Goal: Ask a question

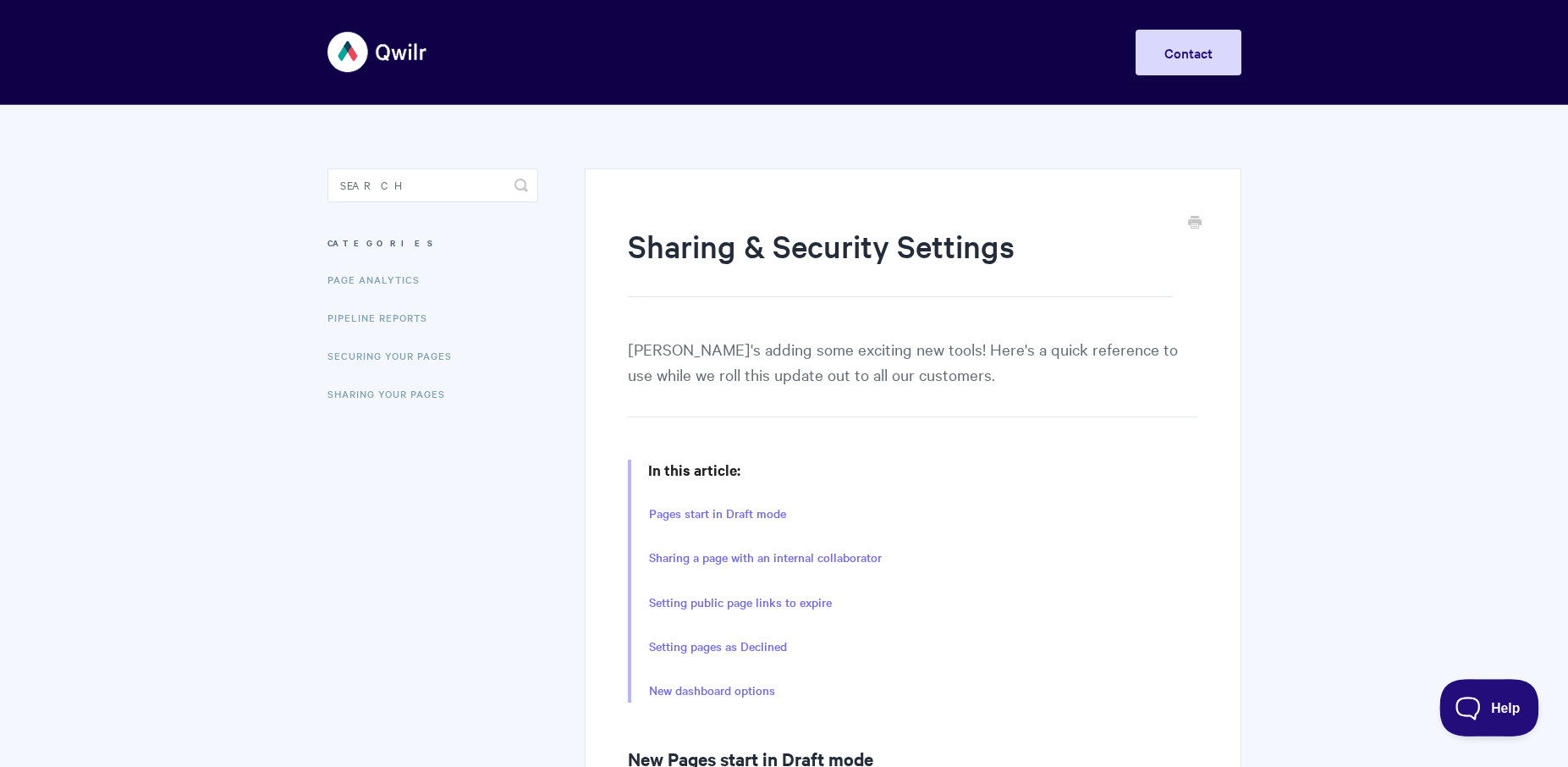
click at [1493, 710] on span "Help" at bounding box center [1484, 704] width 88 height 12
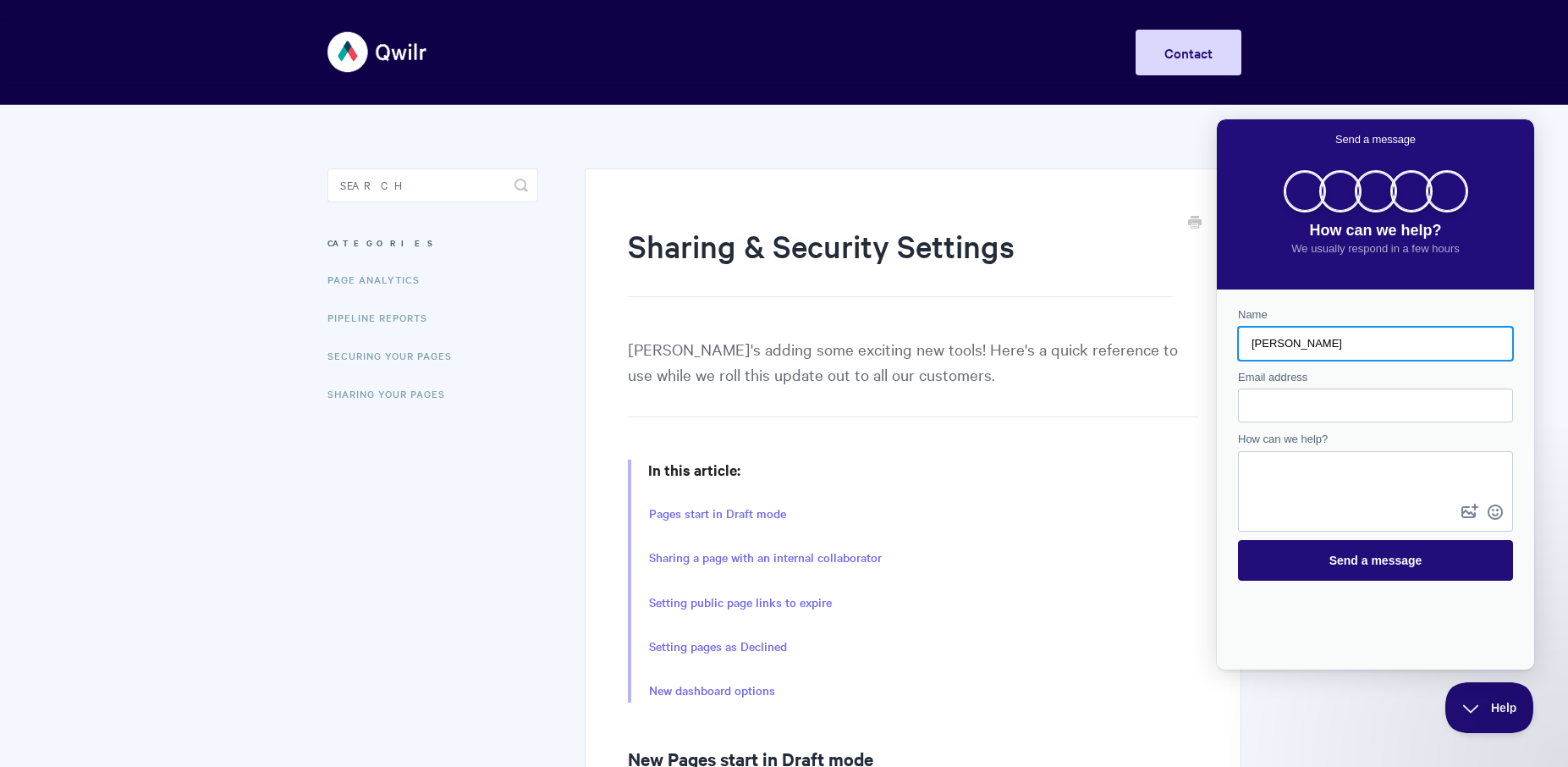
type input "Mike"
click at [1289, 409] on input "Email address" at bounding box center [1376, 405] width 247 height 30
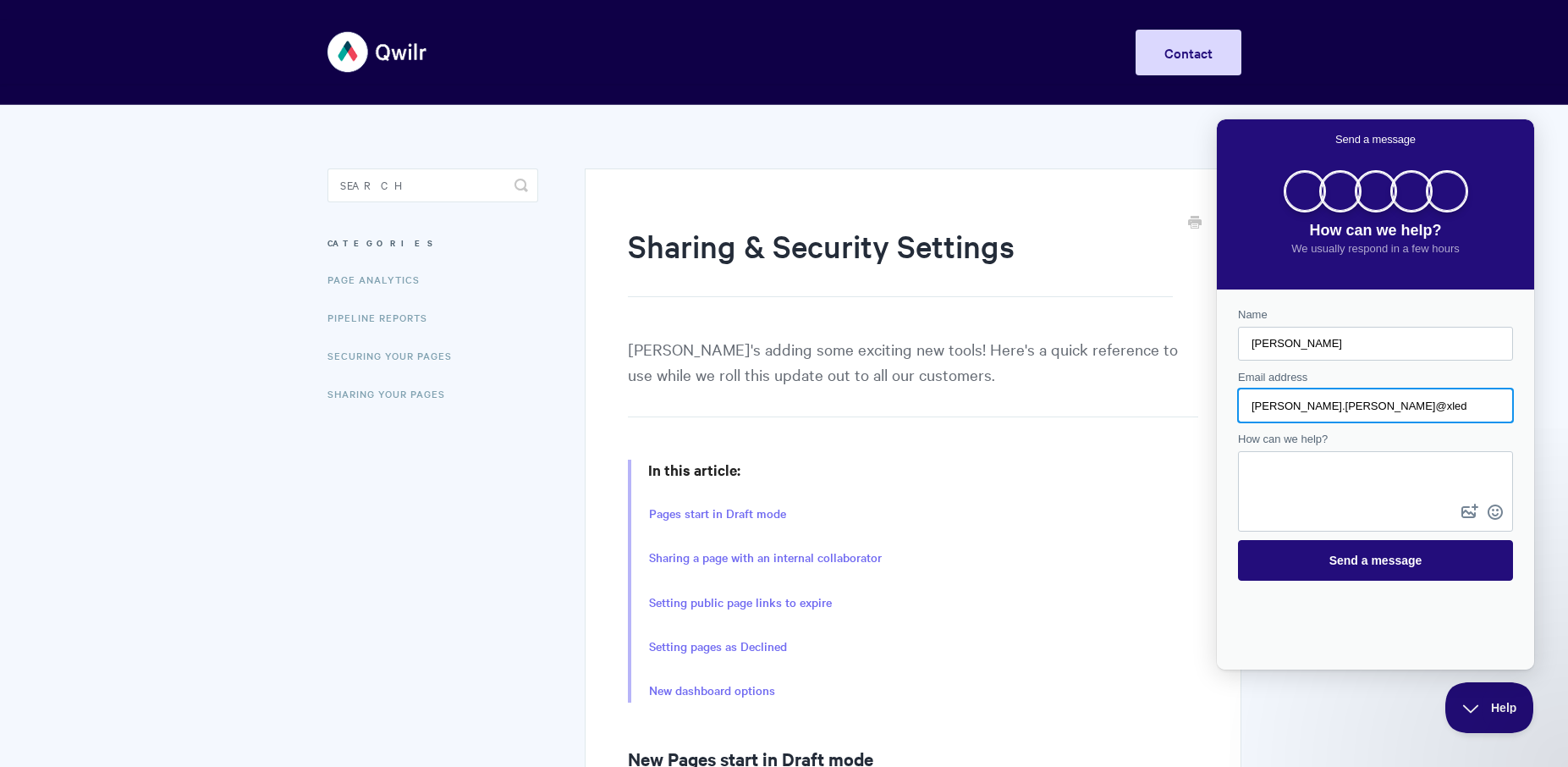
type input "mike.wagle@xledger.com"
click at [1295, 469] on textarea "How can we help?" at bounding box center [1375, 476] width 272 height 47
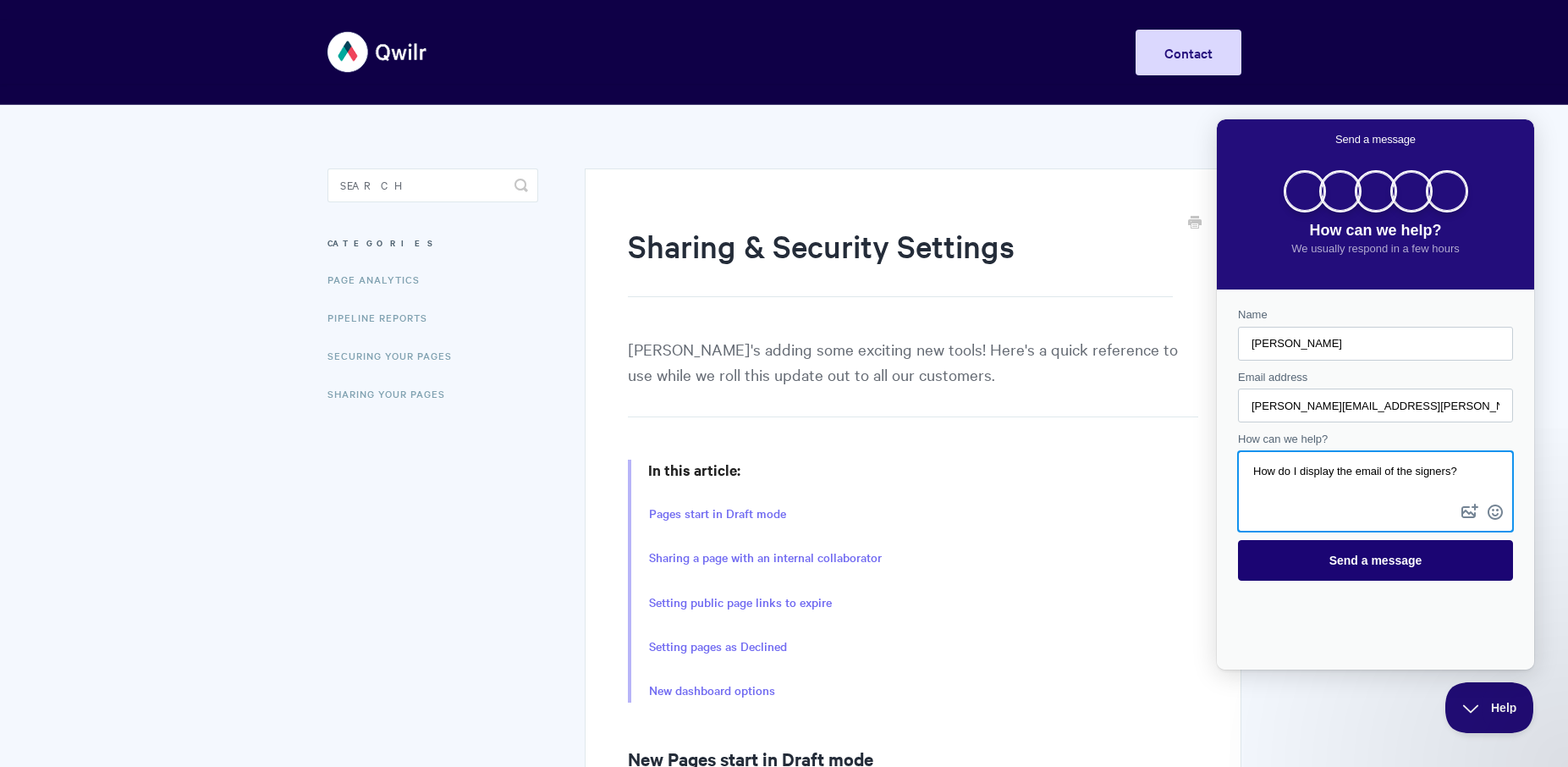
type textarea "How do I display the email of the signers?"
click at [1334, 555] on span "Send a message" at bounding box center [1376, 561] width 93 height 14
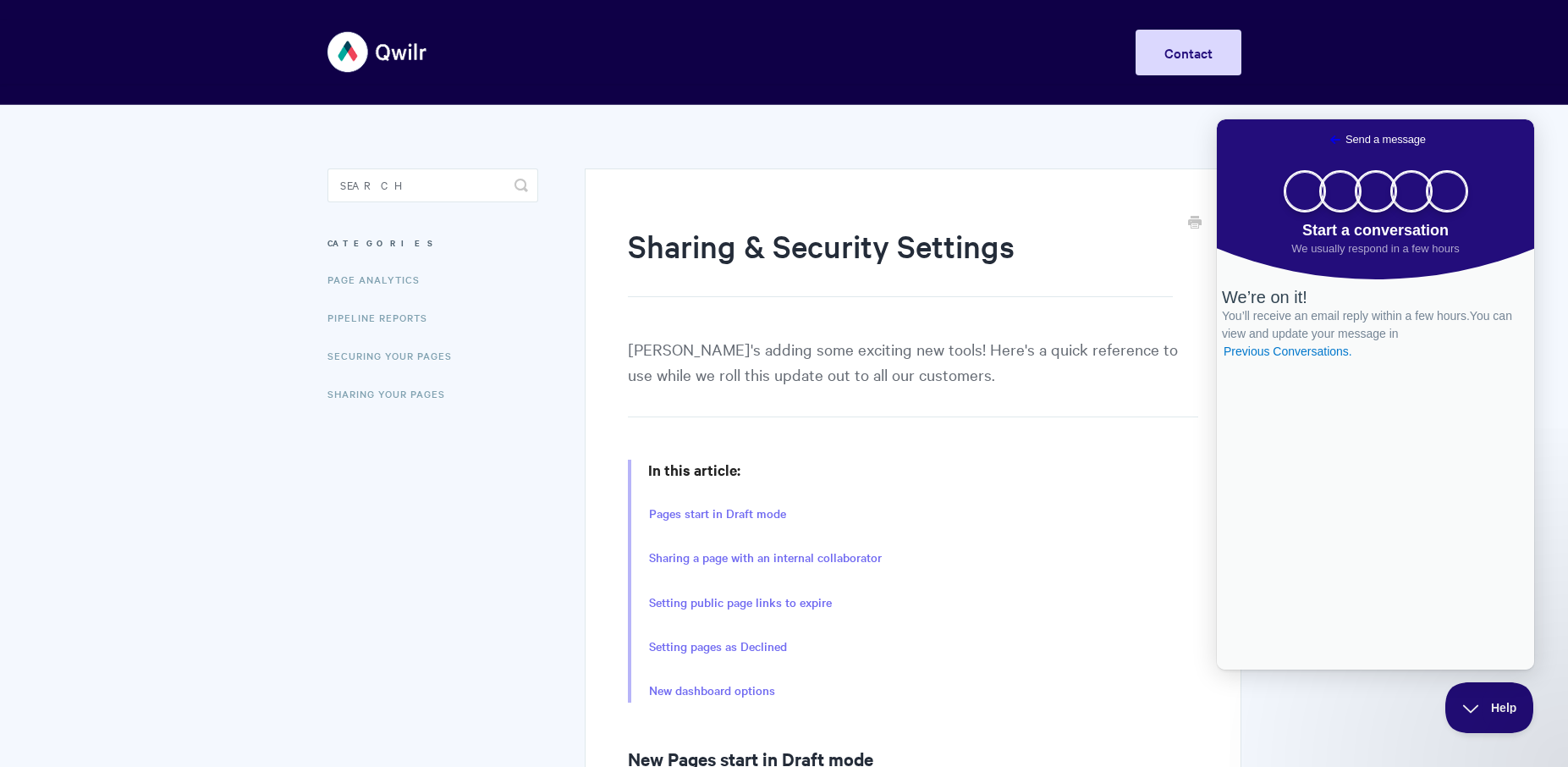
click at [1325, 137] on span "Go back" at bounding box center [1335, 139] width 21 height 21
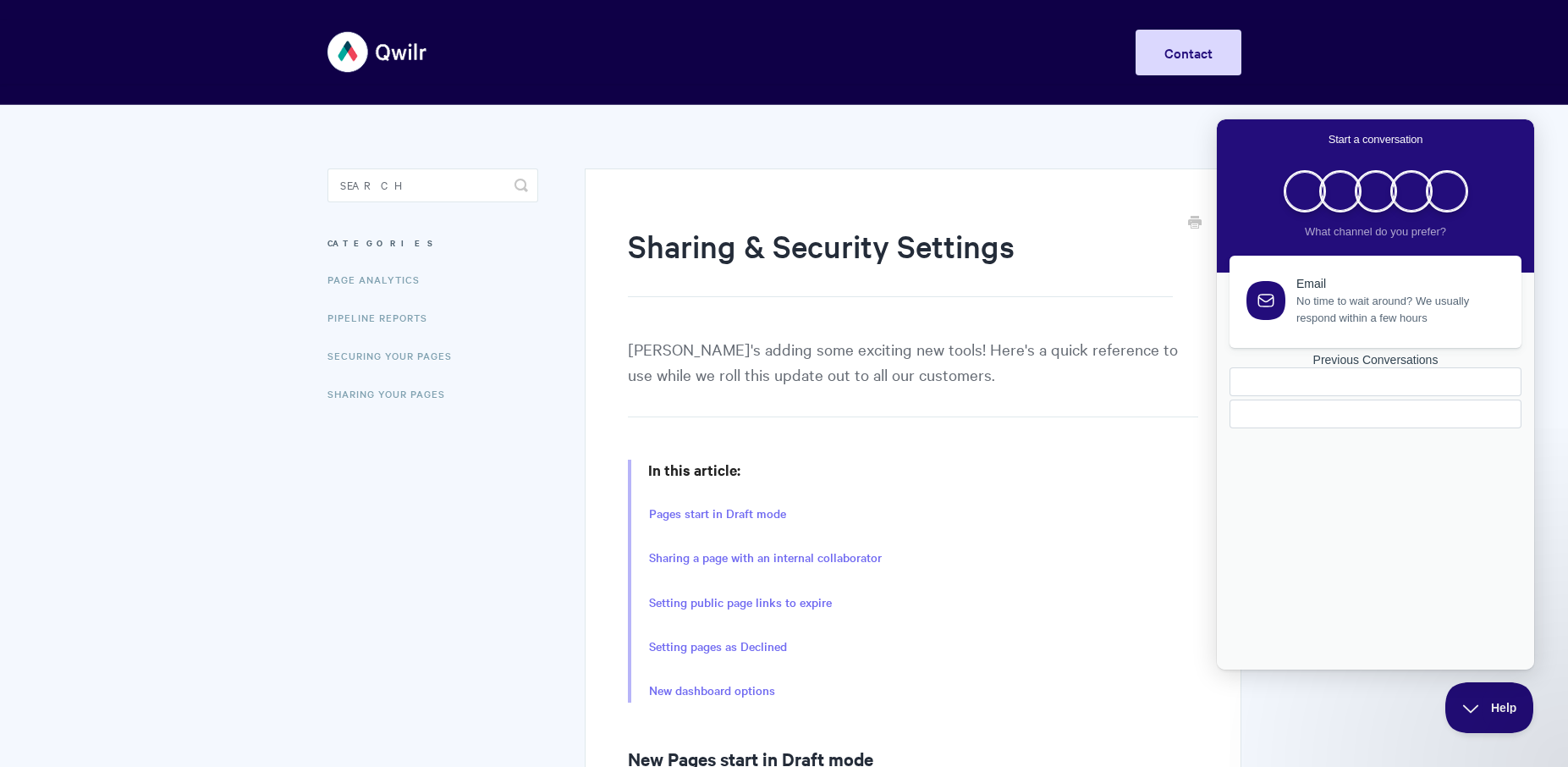
click at [1182, 481] on div "In this article: Pages start in Draft mode Sharing a page with an internal coll…" at bounding box center [912, 580] width 569 height 243
click at [425, 192] on input "Search" at bounding box center [432, 185] width 211 height 33
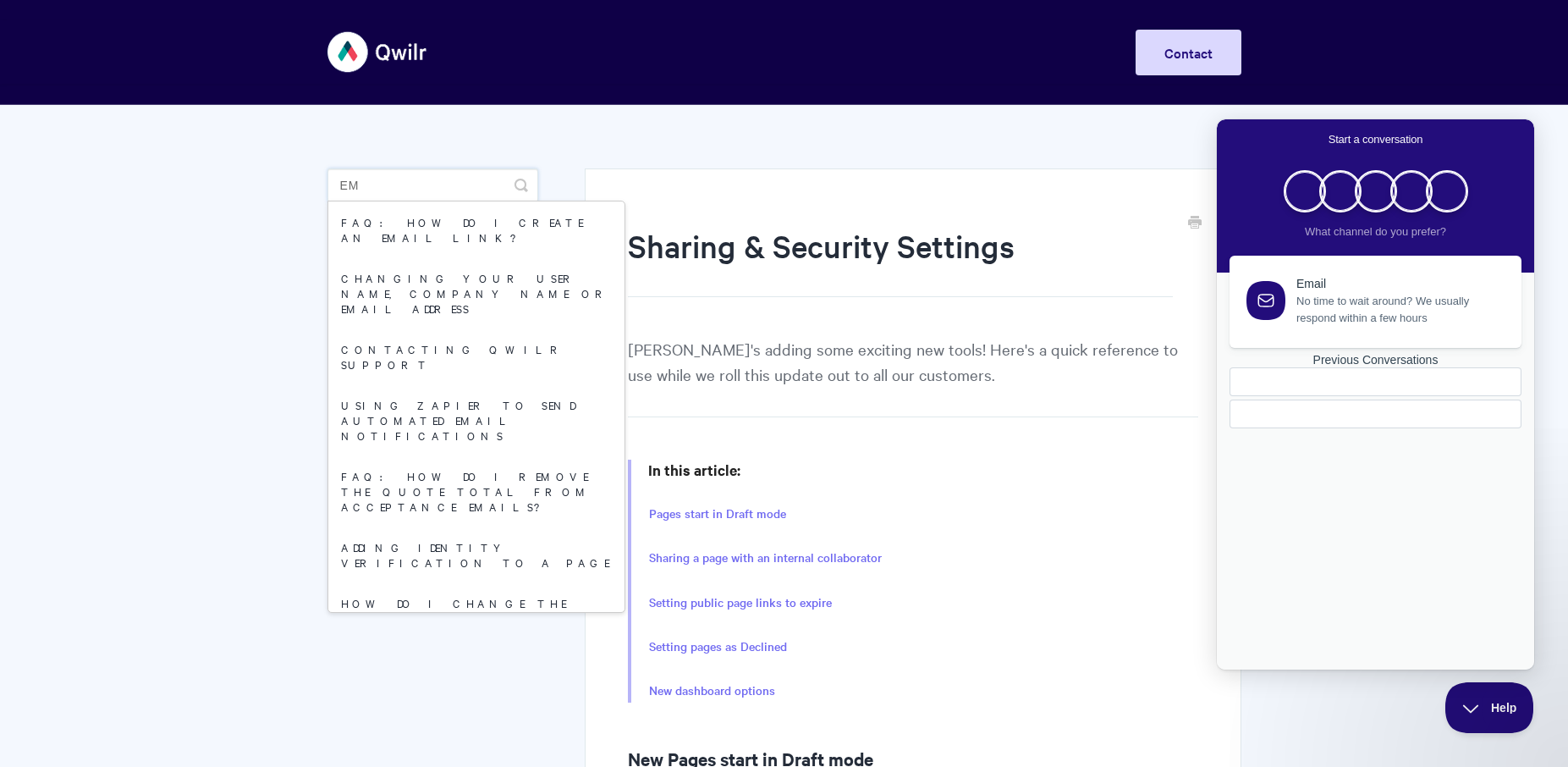
type input "e"
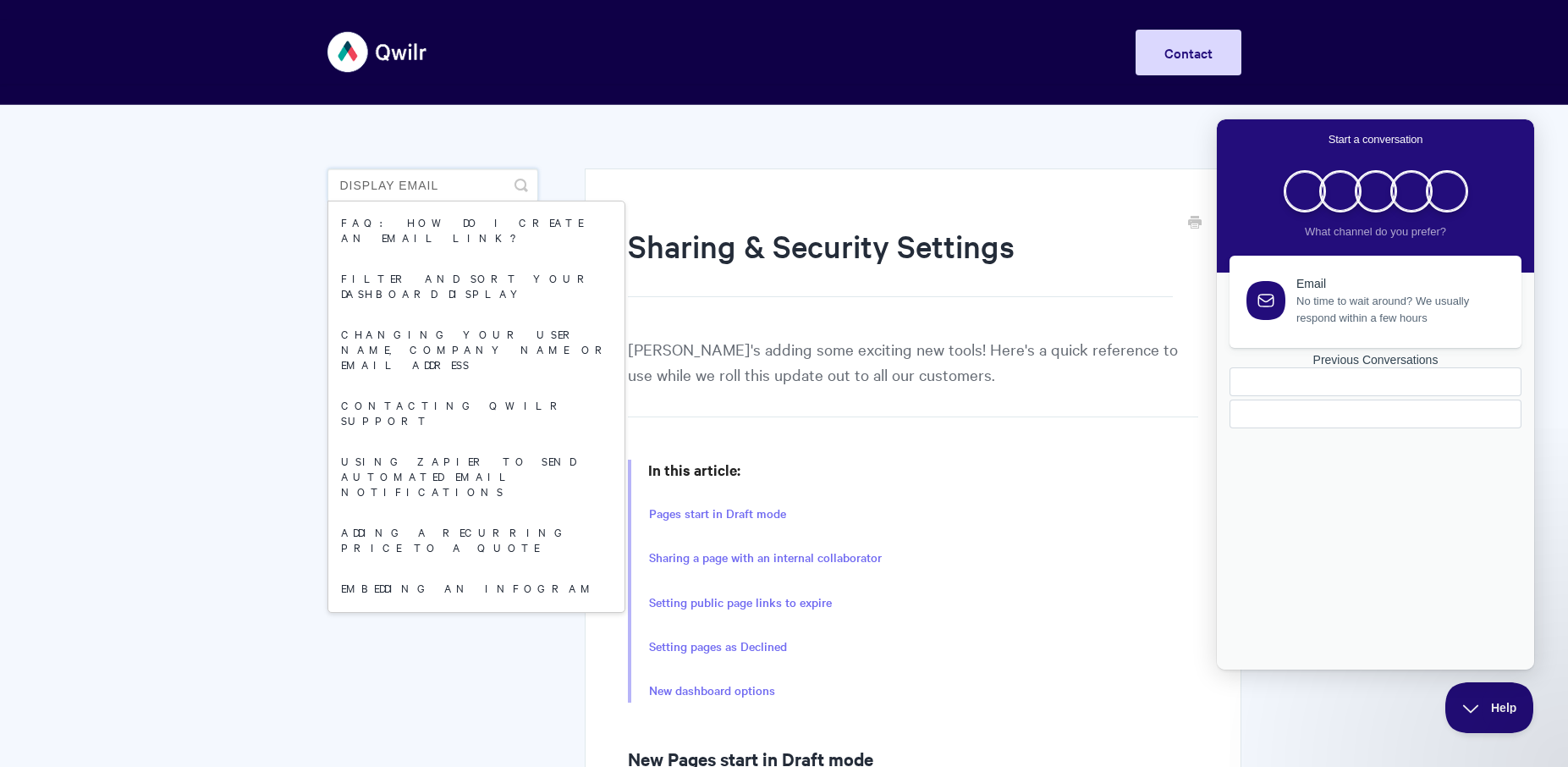
type input "dISPLAY EMAIL"
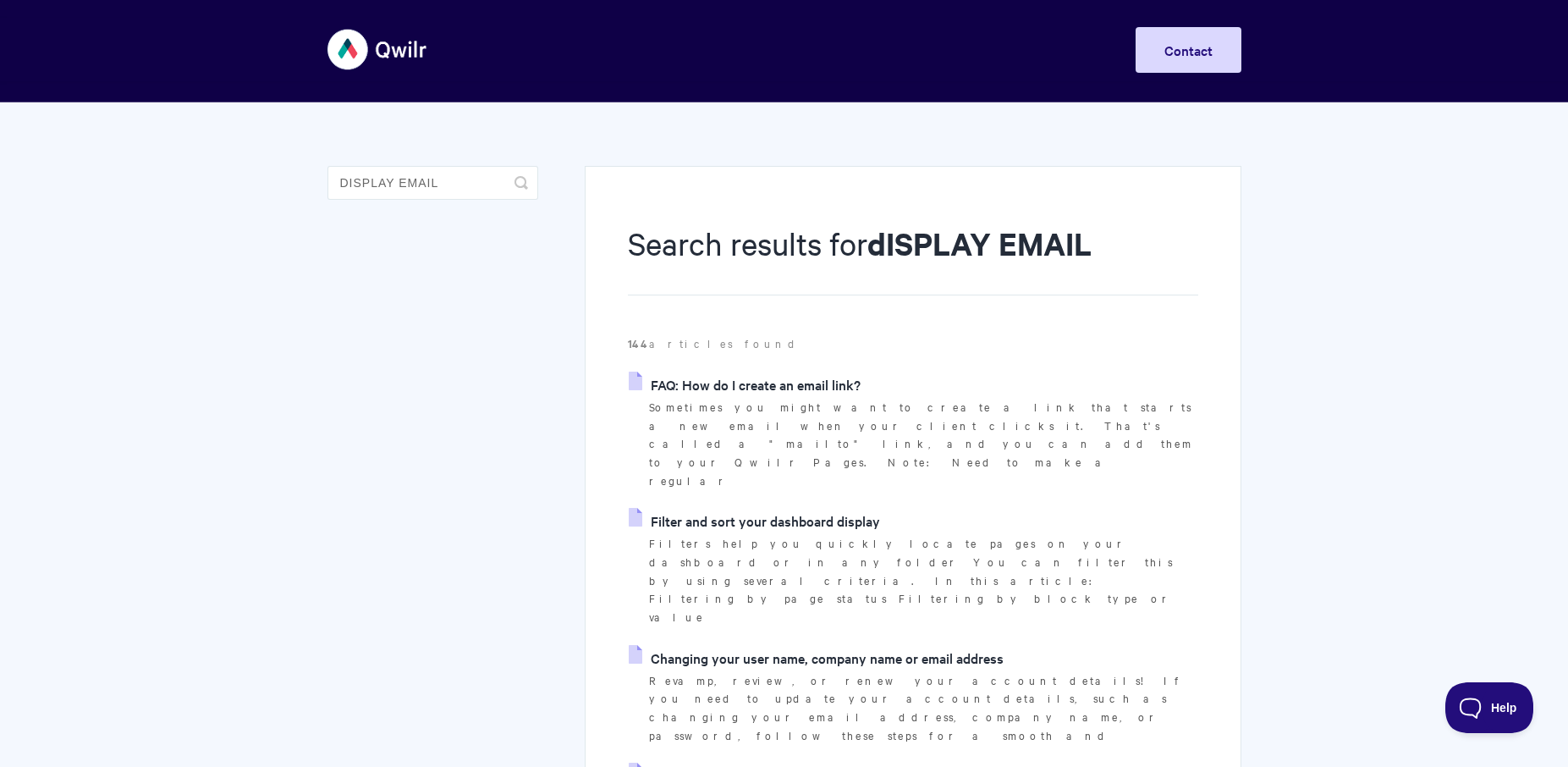
scroll to position [3, 0]
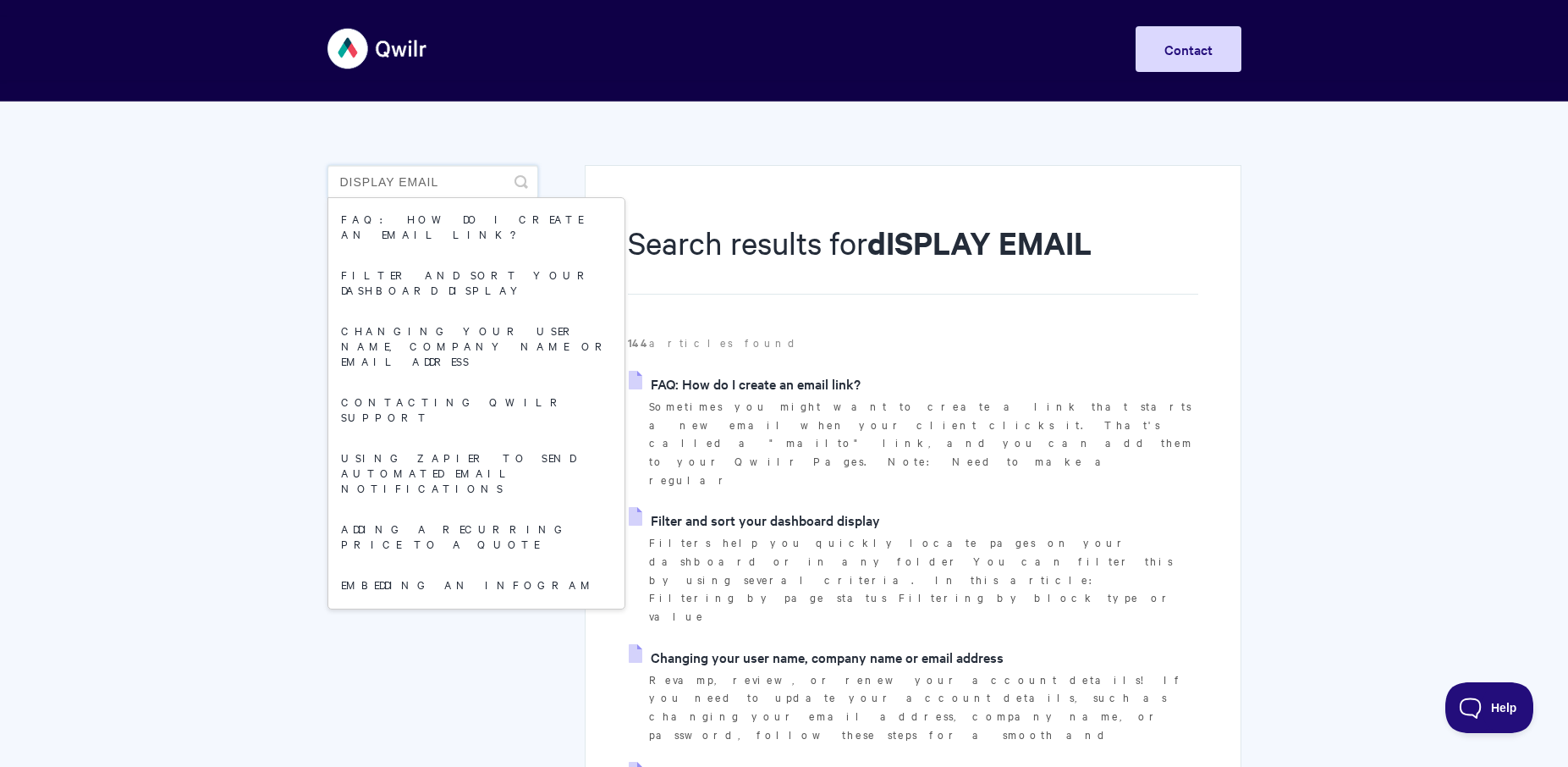
drag, startPoint x: 446, startPoint y: 189, endPoint x: 334, endPoint y: 183, distance: 112.2
click at [334, 183] on input "dISPLAY EMAIL" at bounding box center [432, 182] width 211 height 33
type input "?"
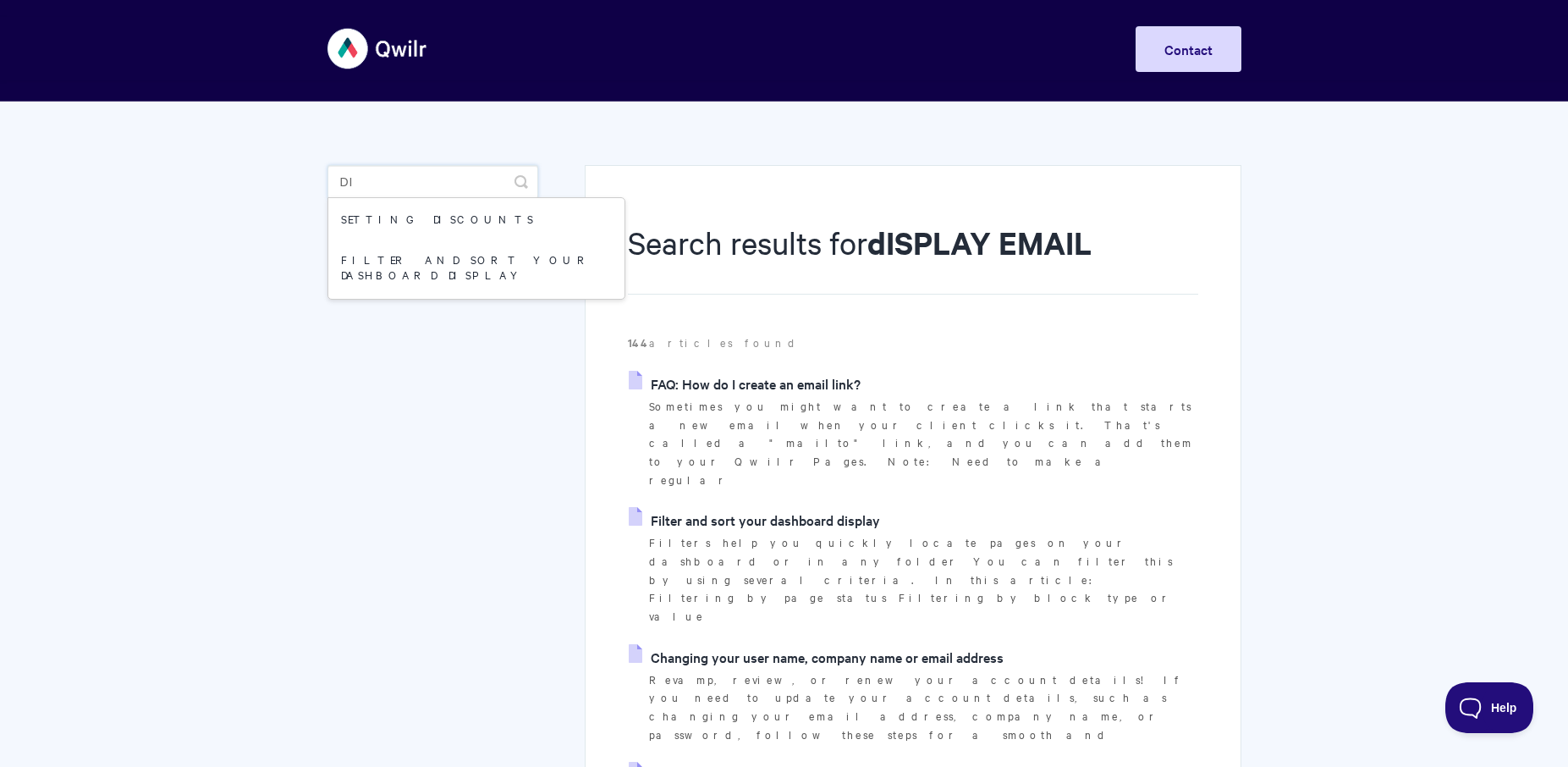
type input "d"
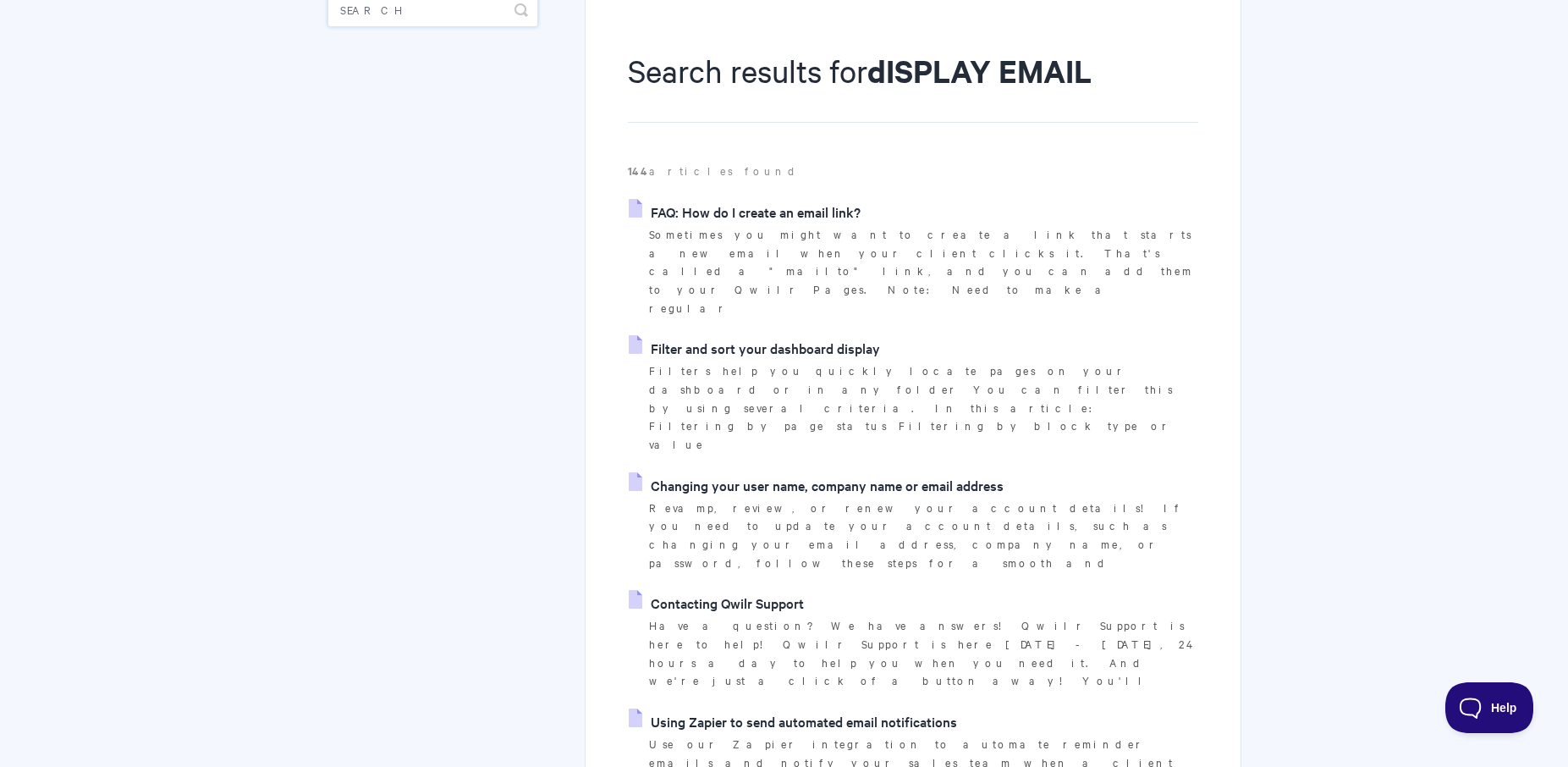
scroll to position [0, 0]
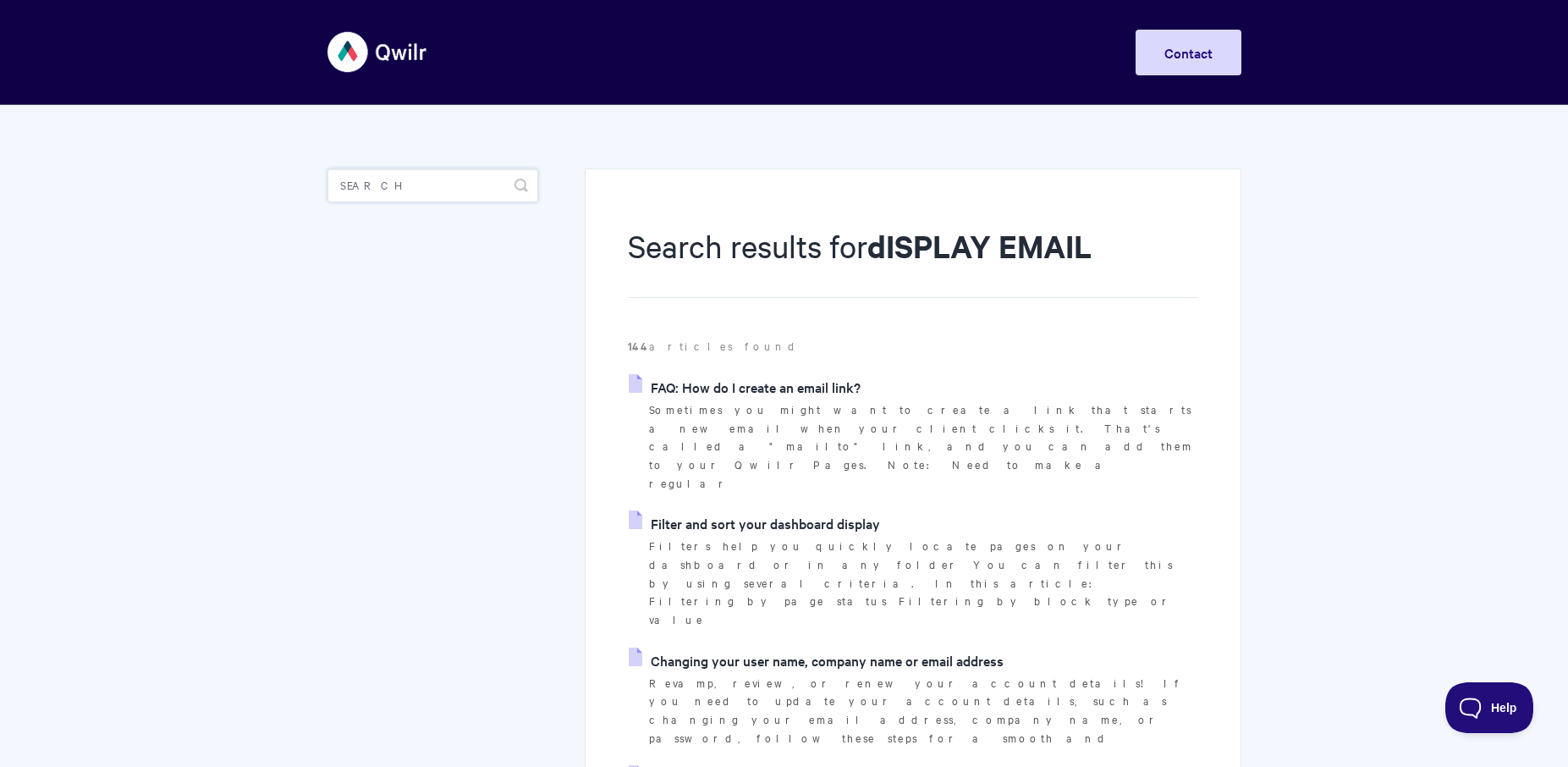
click at [415, 187] on input "Search" at bounding box center [432, 185] width 211 height 33
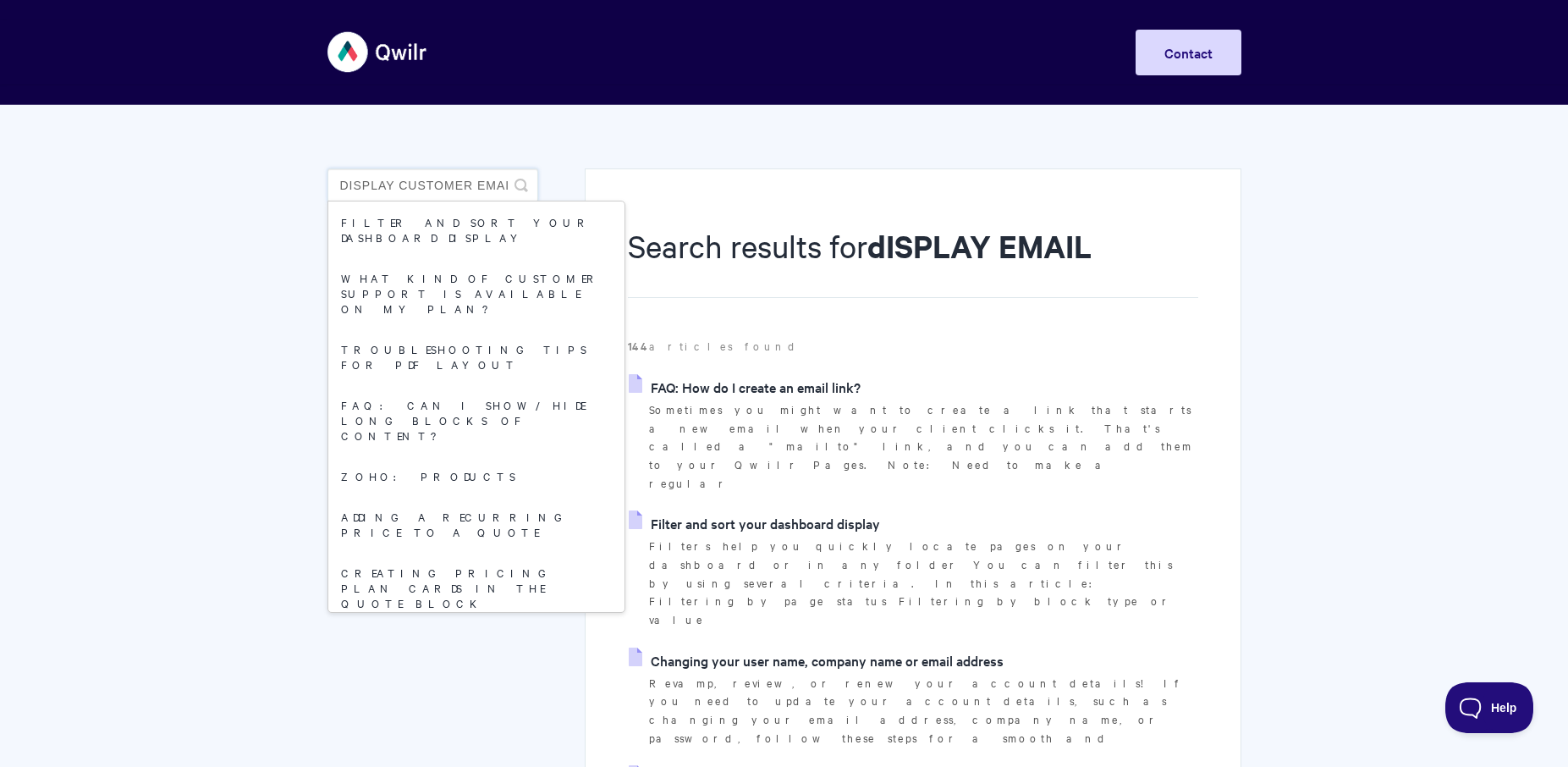
scroll to position [0, 9]
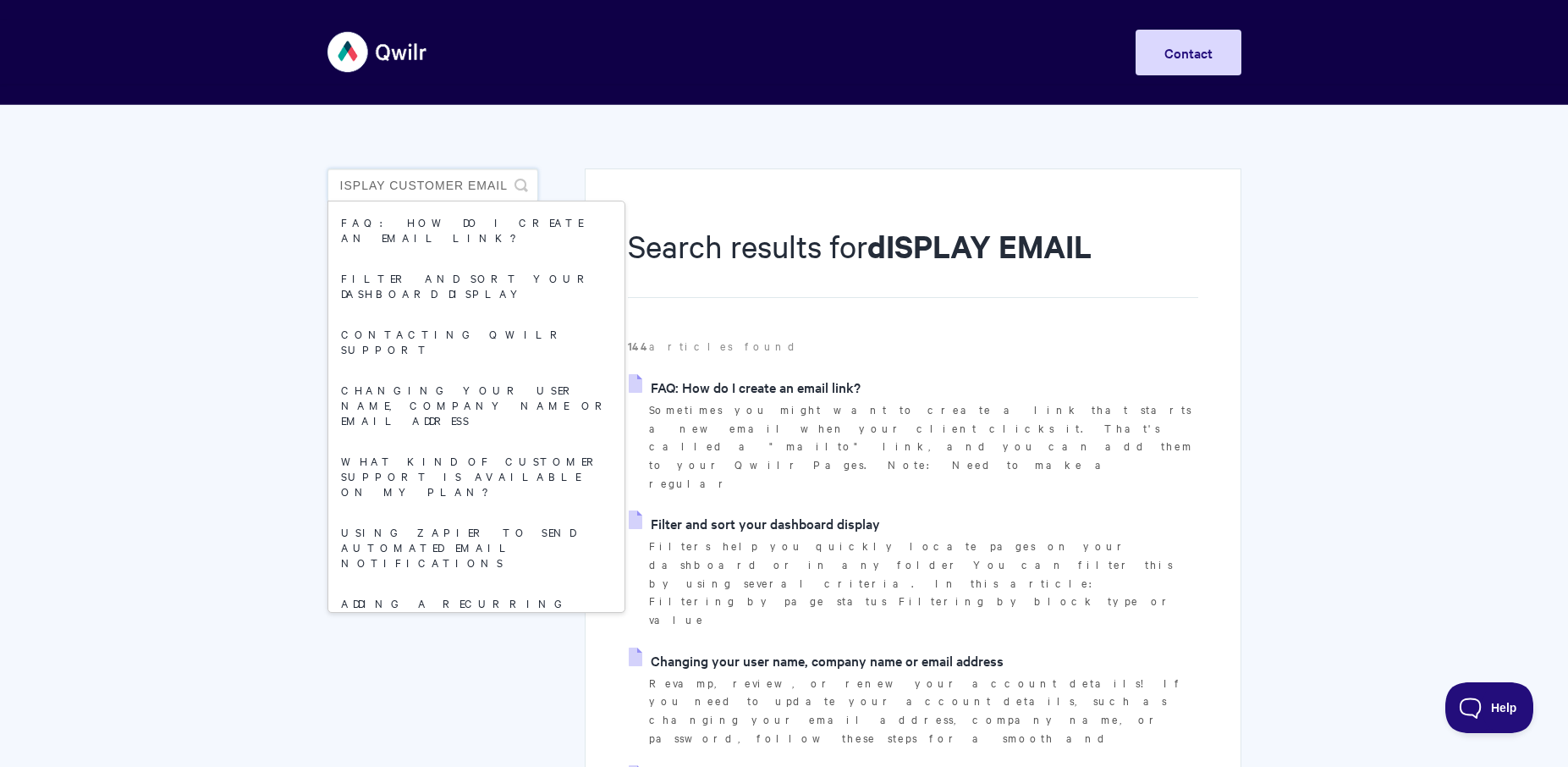
type input "display customer email"
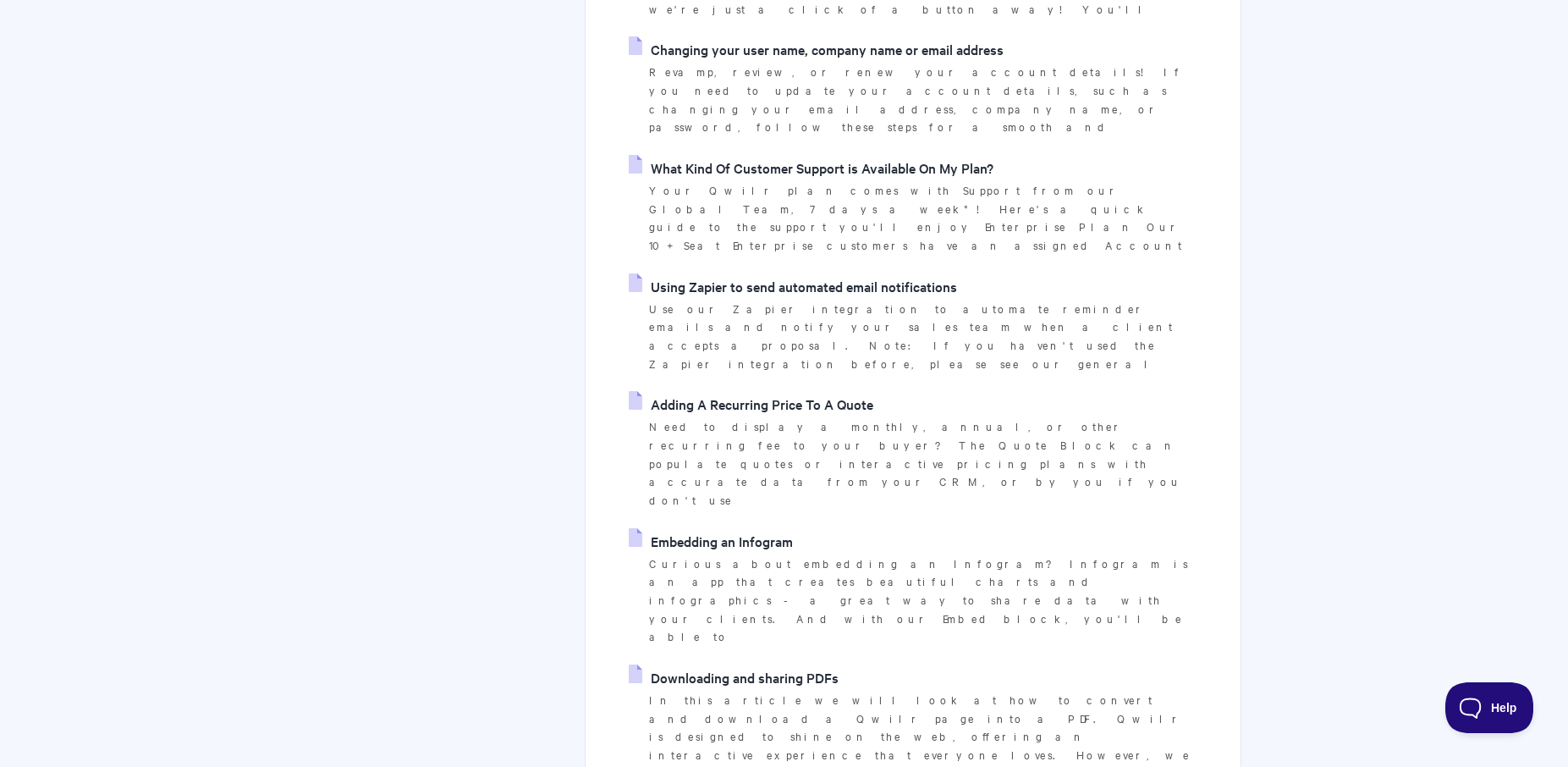
scroll to position [729, 0]
click at [726, 664] on link "Downloading and sharing PDFs" at bounding box center [733, 677] width 210 height 26
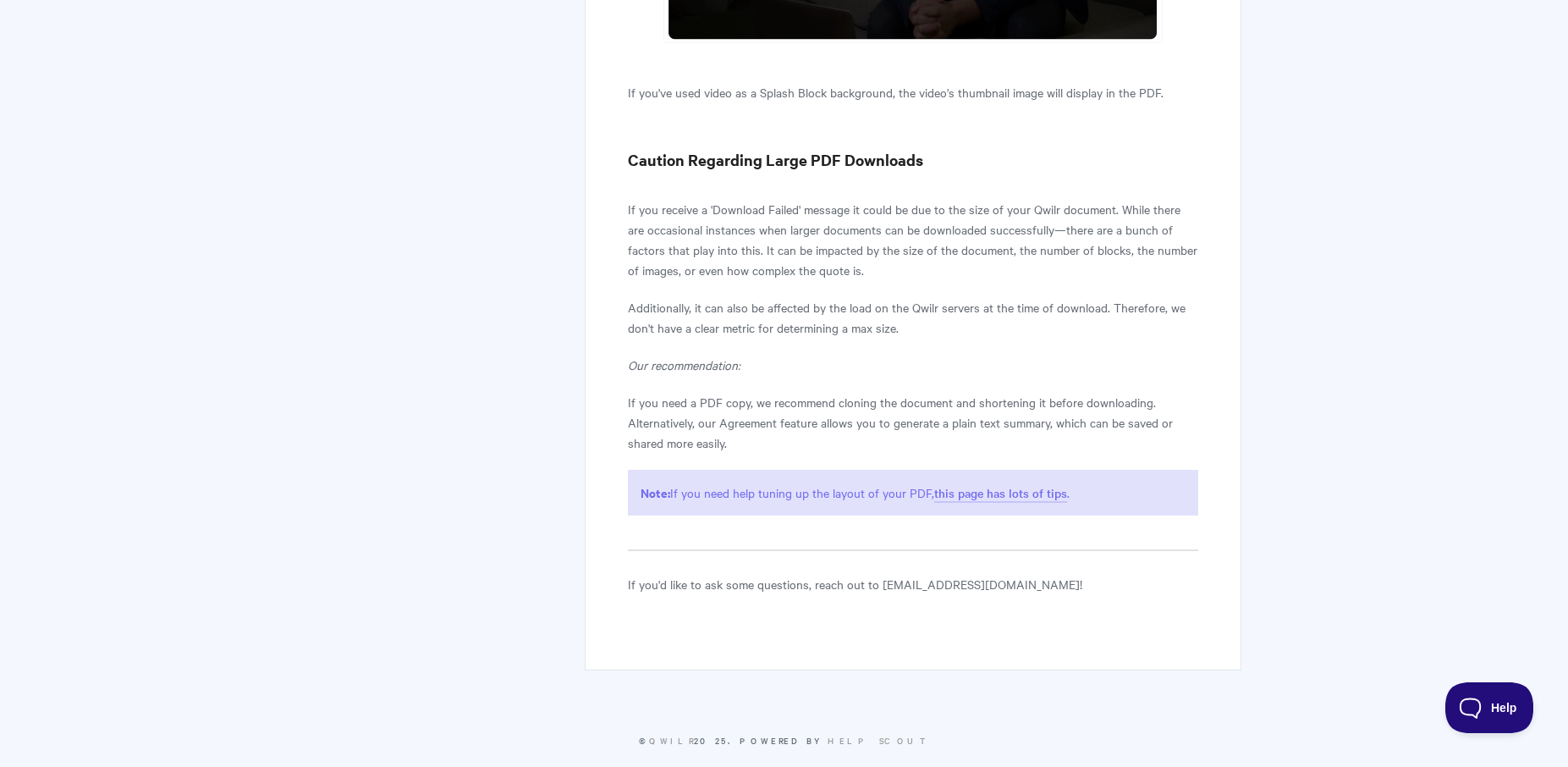
scroll to position [4982, 0]
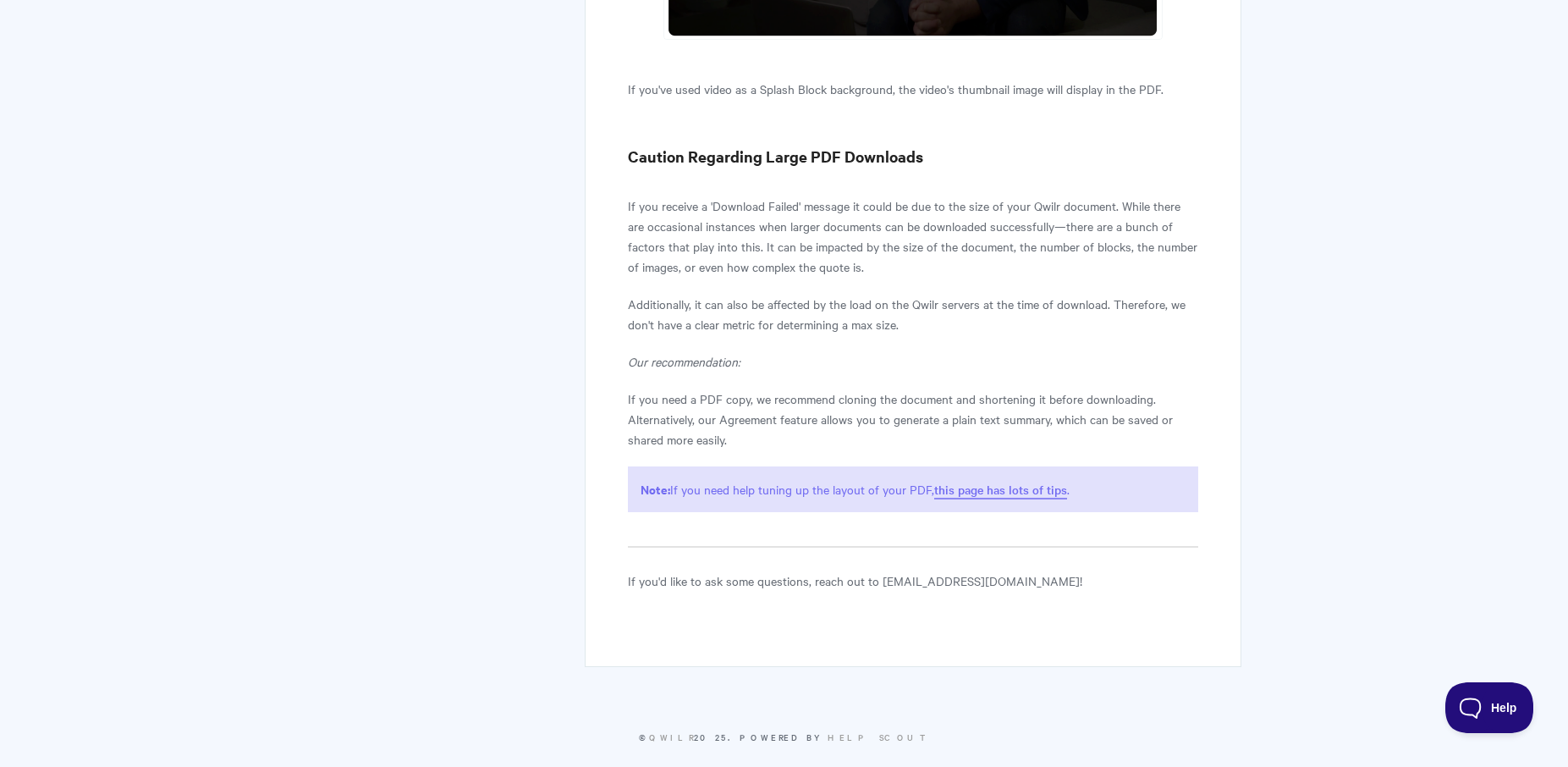
click at [977, 480] on link "this page has lots of tips" at bounding box center [1000, 489] width 133 height 19
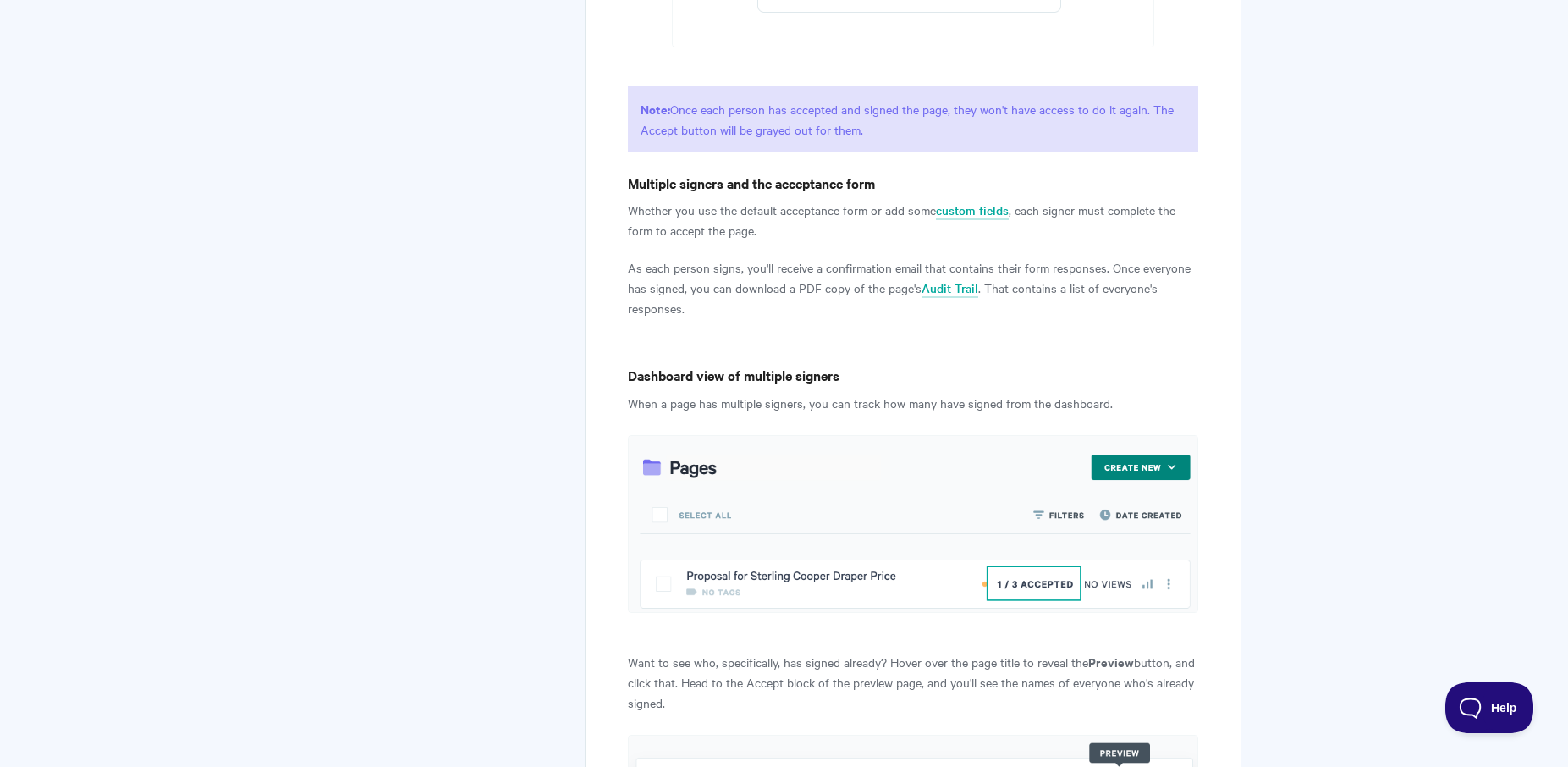
scroll to position [6608, 0]
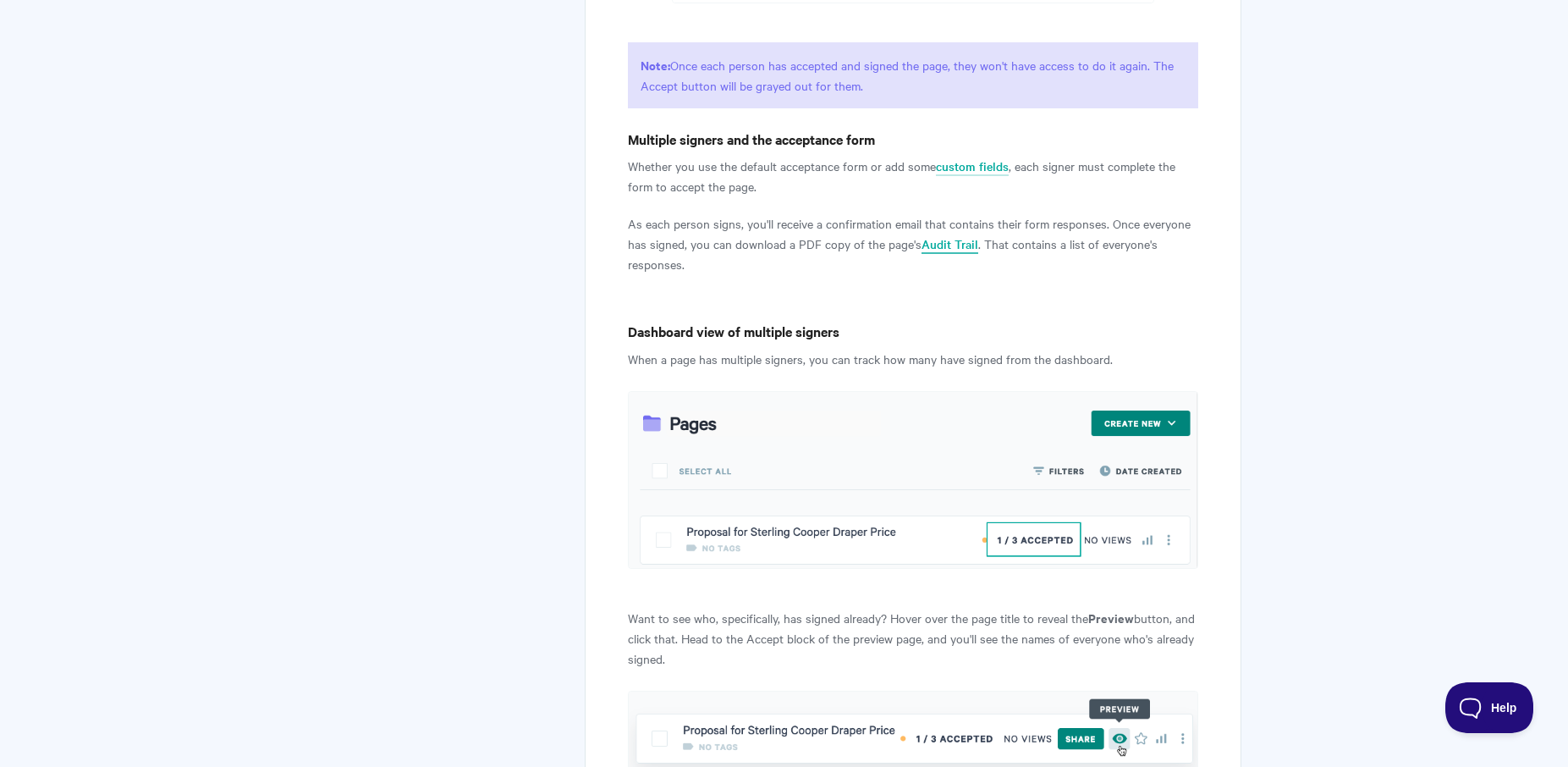
click at [931, 236] on link "Audit Trail" at bounding box center [949, 245] width 57 height 19
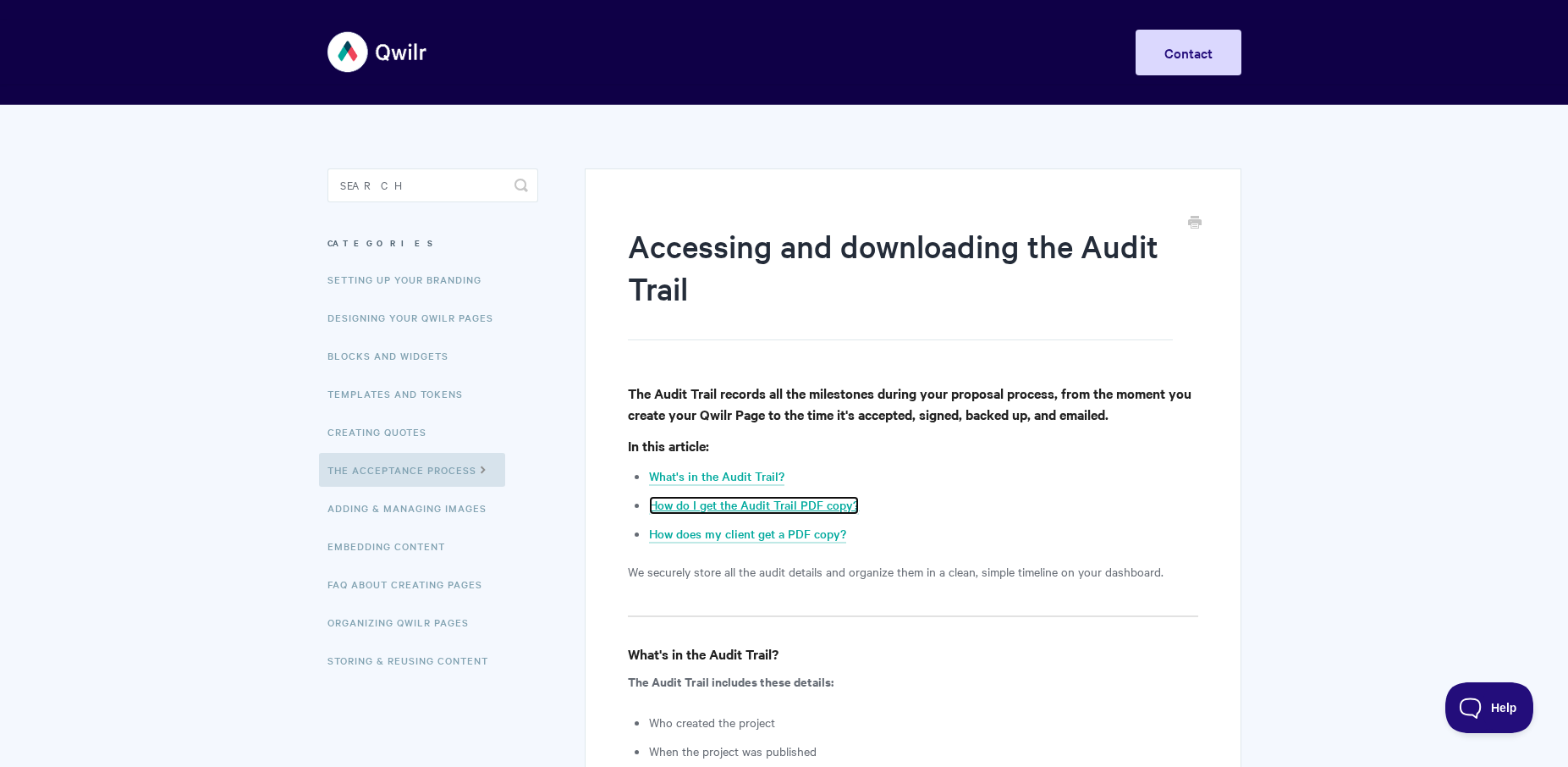
click at [737, 505] on link "How do I get the Audit Trail PDF copy?" at bounding box center [754, 505] width 210 height 19
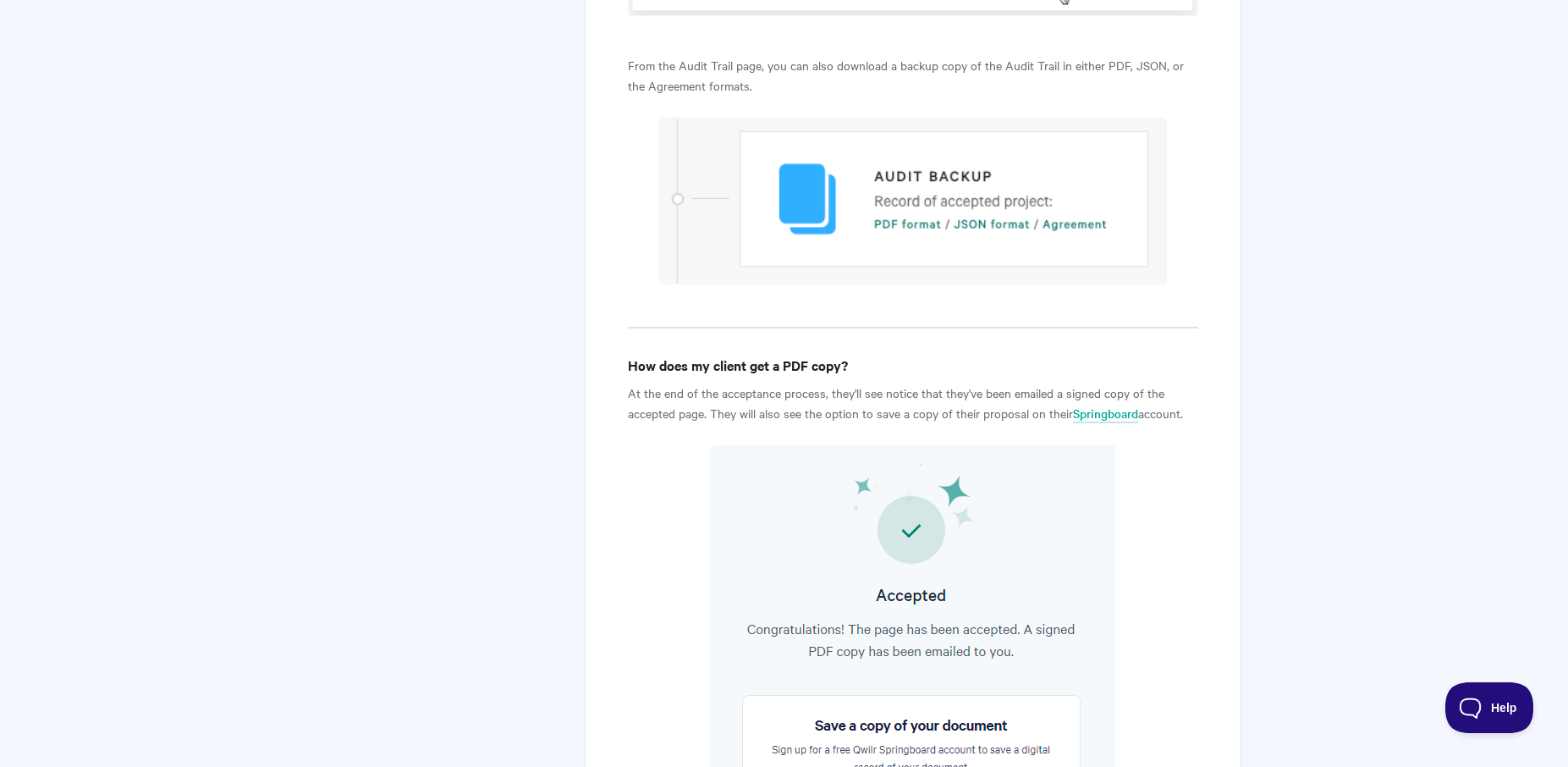
scroll to position [1647, 0]
